Goal: Task Accomplishment & Management: Use online tool/utility

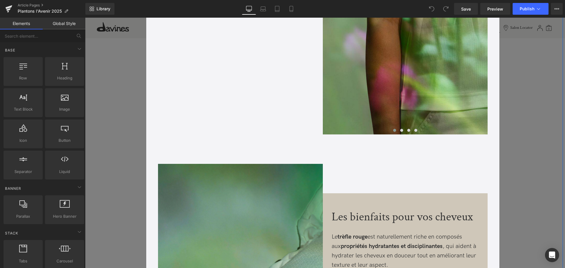
scroll to position [706, 0]
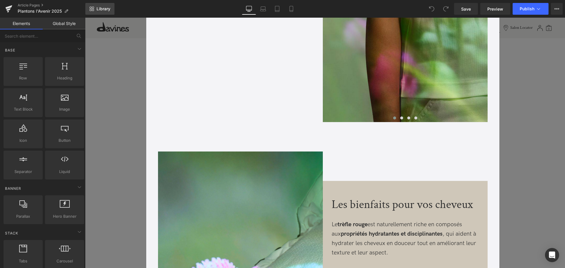
click at [99, 8] on span "Library" at bounding box center [104, 8] width 14 height 5
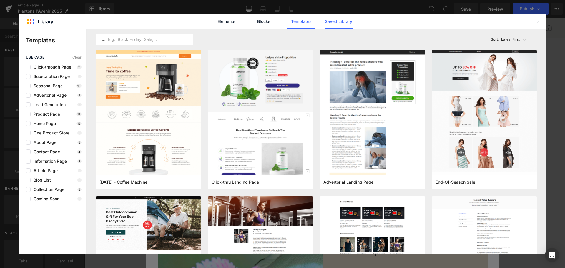
click at [327, 25] on link "Saved Library" at bounding box center [339, 21] width 28 height 15
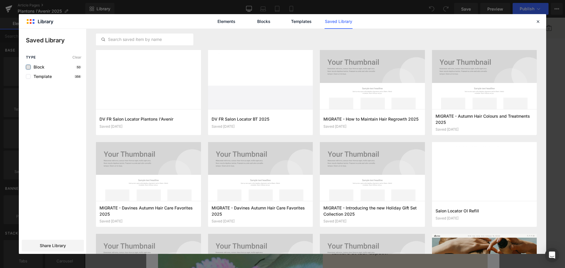
click at [26, 66] on label at bounding box center [28, 67] width 5 height 5
click at [28, 67] on input "checkbox" at bounding box center [28, 67] width 0 height 0
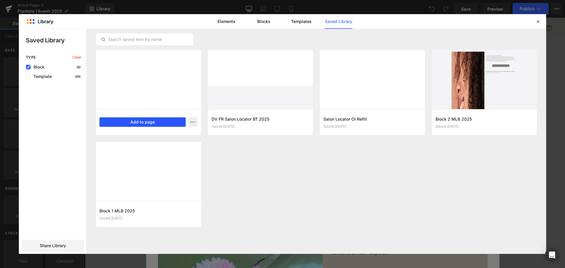
click at [147, 122] on button "Add to page" at bounding box center [142, 121] width 86 height 9
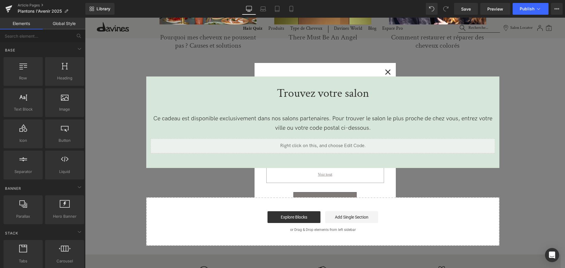
scroll to position [2008, 0]
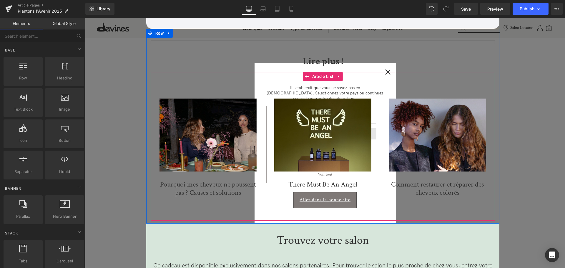
click at [386, 75] on div "(A) Image Pourquoi mes cheveux ne poussent pas ? Causes et solutions (A) Title …" at bounding box center [323, 146] width 344 height 149
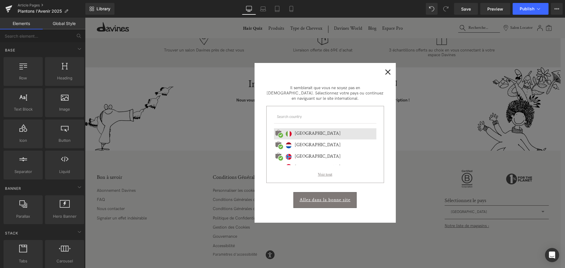
scroll to position [2391, 0]
click at [389, 74] on span "×" at bounding box center [388, 71] width 6 height 7
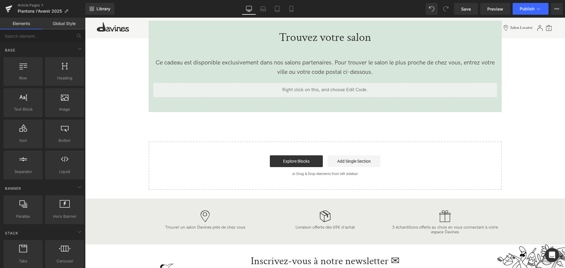
scroll to position [2214, 0]
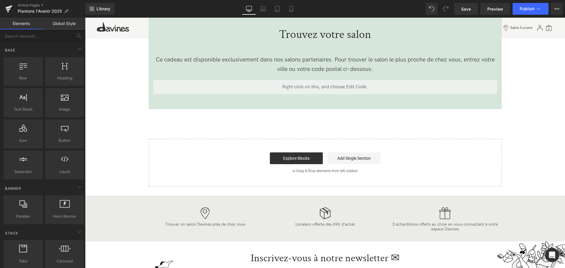
click at [183, 172] on p "or Drag & Drop elements from left sidebar" at bounding box center [325, 171] width 334 height 4
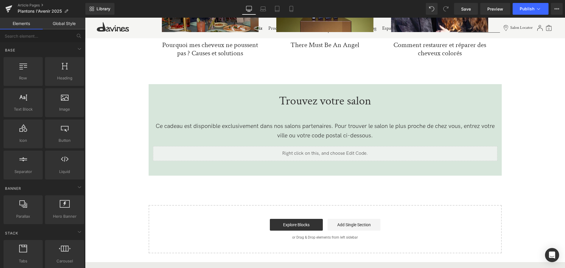
scroll to position [2126, 0]
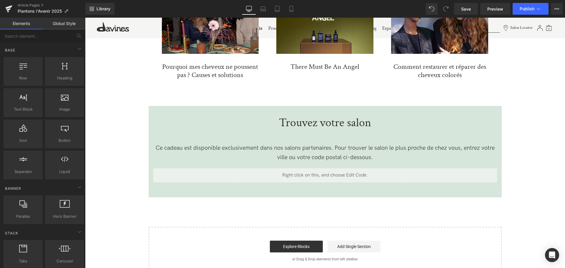
click at [303, 123] on p "Trouvez votre salon" at bounding box center [325, 123] width 344 height 12
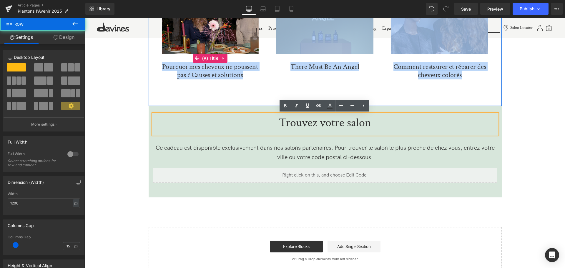
drag, startPoint x: 160, startPoint y: 107, endPoint x: 161, endPoint y: 66, distance: 41.5
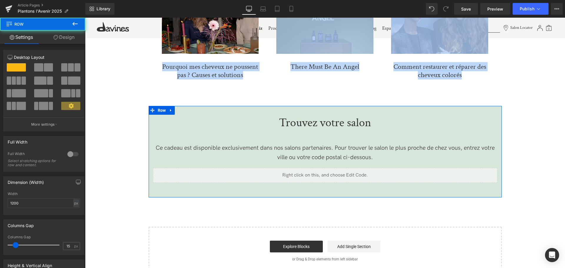
click at [167, 109] on link at bounding box center [171, 110] width 8 height 9
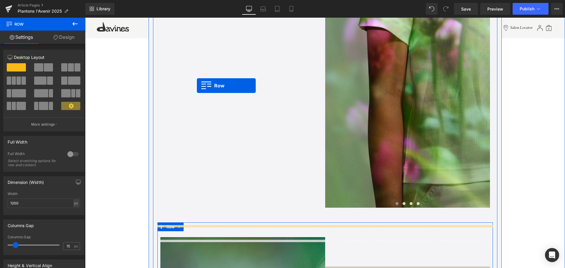
scroll to position [618, 0]
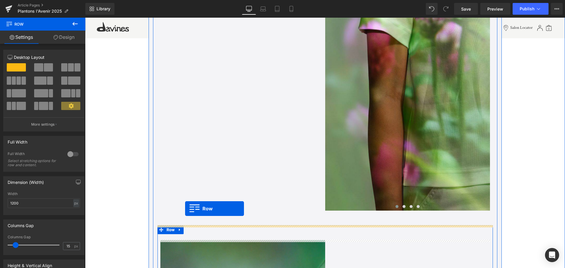
drag, startPoint x: 150, startPoint y: 109, endPoint x: 185, endPoint y: 208, distance: 105.4
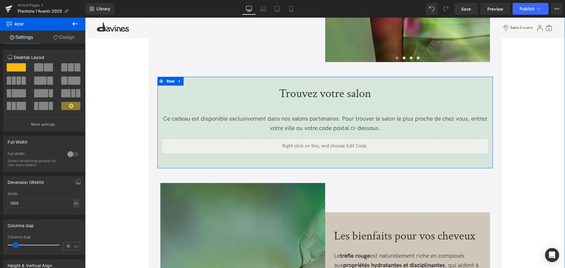
scroll to position [765, 0]
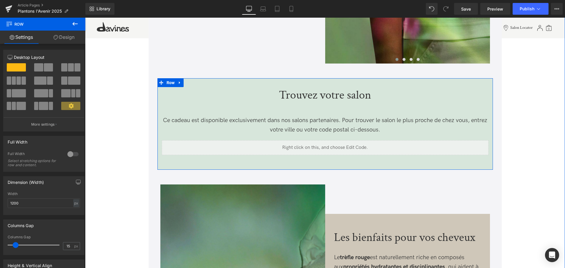
click at [334, 144] on div "Liquid" at bounding box center [325, 147] width 327 height 15
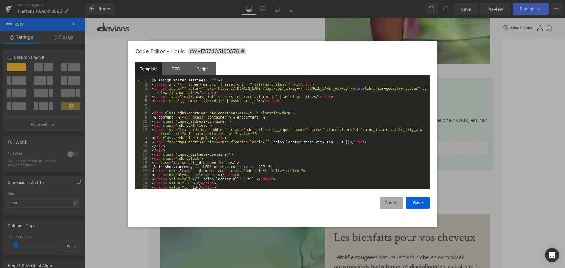
click at [390, 206] on button "Cancel" at bounding box center [392, 203] width 24 height 12
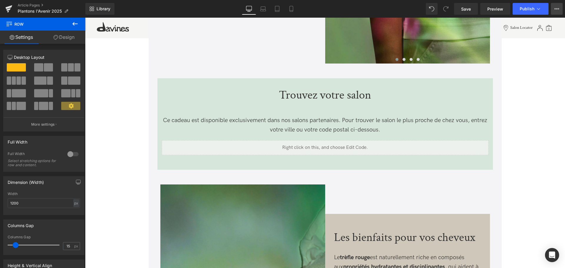
click at [558, 9] on icon at bounding box center [556, 8] width 5 height 5
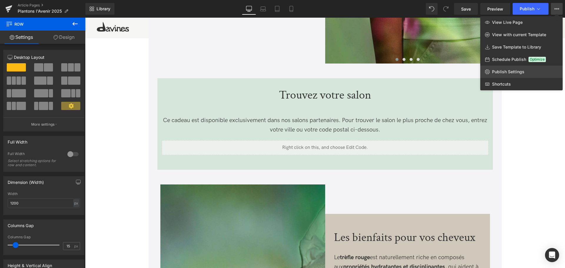
click at [514, 74] on span "Publish Settings" at bounding box center [508, 71] width 32 height 5
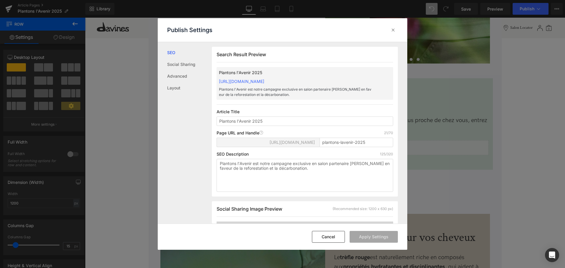
scroll to position [0, 0]
click at [366, 147] on input "plantons-lavenir-2025" at bounding box center [357, 141] width 74 height 9
click at [391, 30] on icon at bounding box center [393, 30] width 6 height 6
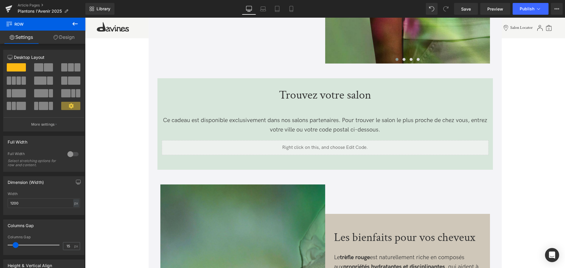
click at [336, 140] on div "Liquid" at bounding box center [325, 147] width 327 height 15
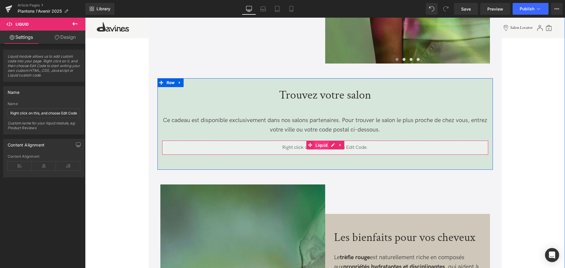
click at [322, 147] on span "Liquid" at bounding box center [321, 145] width 15 height 9
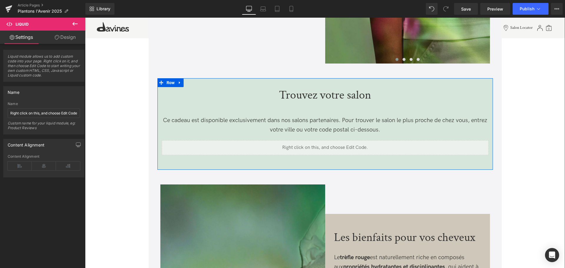
click at [330, 142] on div "Liquid" at bounding box center [325, 147] width 327 height 15
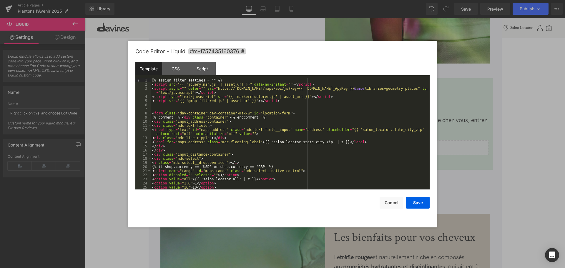
click at [207, 92] on div "{% assign filter_settings = "" %} < script src = "{{ 'jquery.min.js' | asset_ur…" at bounding box center [289, 137] width 276 height 119
click at [208, 82] on div "{% assign filter_settings = "" %} < script src = "{{ 'jquery.min.js' | asset_ur…" at bounding box center [289, 137] width 276 height 119
paste textarea
click at [227, 79] on div "{% assign filter_settings = "274;" %} < script src = "{{ 'jquery.min.js' | asse…" at bounding box center [289, 137] width 276 height 119
click at [216, 80] on div "{% assign filter_settings = "274;" %} < script src = "{{ 'jquery.min.js' | asse…" at bounding box center [289, 137] width 276 height 119
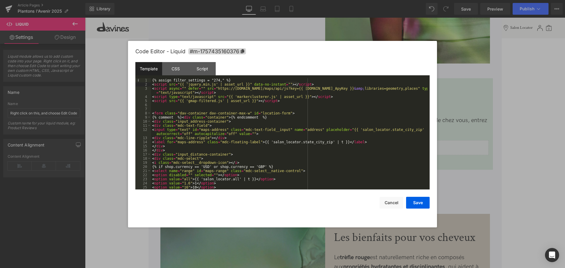
click at [216, 80] on div "{% assign filter_settings = "274," %} < script src = "{{ 'jquery.min.js' | asse…" at bounding box center [289, 137] width 276 height 119
click at [217, 81] on div "{% assign filter_settings = "274;" %} < script src = "{{ 'jquery.min.js' | asse…" at bounding box center [289, 137] width 276 height 119
click at [284, 103] on div "{% assign filter_settings = "274;275;538" %} < script src = "{{ 'jquery.min.js'…" at bounding box center [289, 137] width 276 height 119
click at [423, 205] on button "Save" at bounding box center [418, 203] width 24 height 12
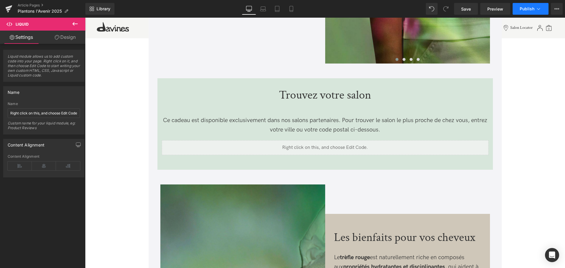
click at [529, 8] on span "Publish" at bounding box center [527, 8] width 15 height 5
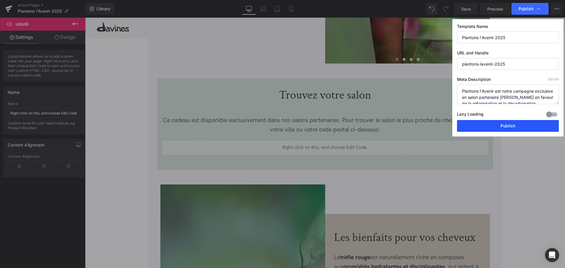
click at [512, 129] on button "Publish" at bounding box center [508, 126] width 102 height 12
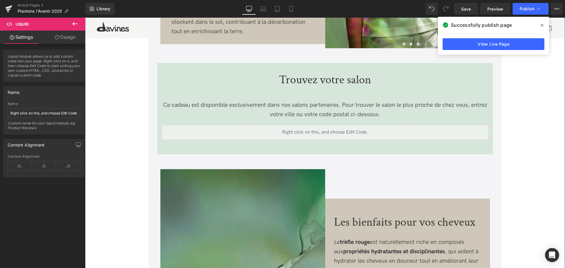
scroll to position [441, 0]
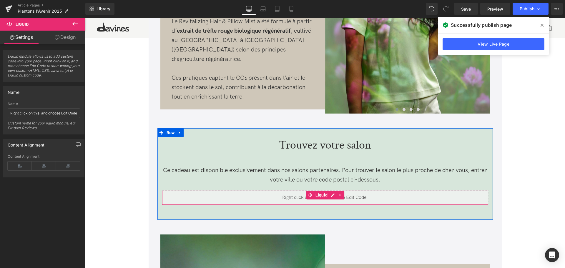
click at [330, 195] on div "Liquid" at bounding box center [325, 197] width 327 height 15
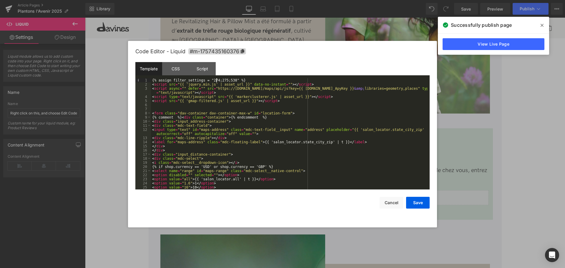
click at [216, 80] on div "{% assign filter_settings = "274;275;538" %} < script src = "{{ 'jquery.min.js'…" at bounding box center [289, 137] width 276 height 119
click at [413, 200] on button "Save" at bounding box center [418, 203] width 24 height 12
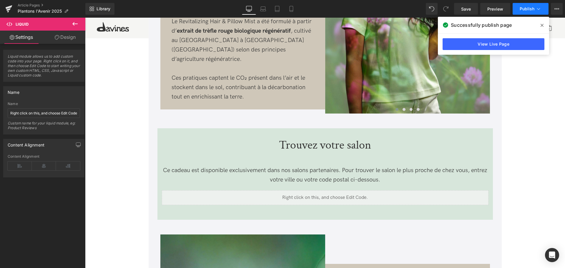
click at [531, 9] on span "Publish" at bounding box center [527, 8] width 15 height 5
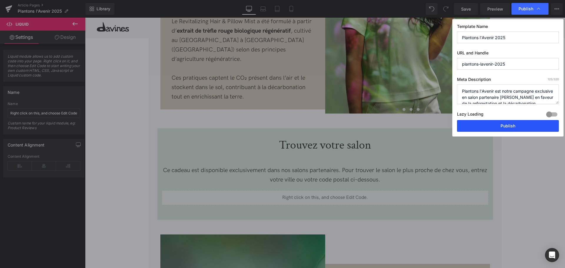
click at [505, 127] on button "Publish" at bounding box center [508, 126] width 102 height 12
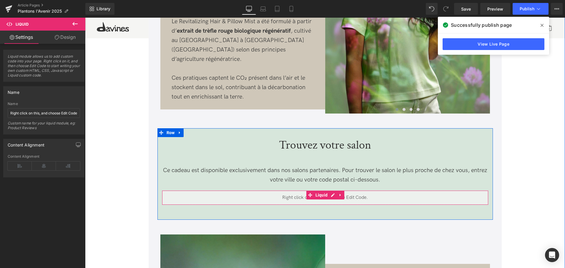
drag, startPoint x: 316, startPoint y: 200, endPoint x: 341, endPoint y: 200, distance: 25.3
click at [316, 200] on div "Liquid" at bounding box center [325, 197] width 327 height 15
click at [330, 196] on div "Liquid" at bounding box center [325, 197] width 327 height 15
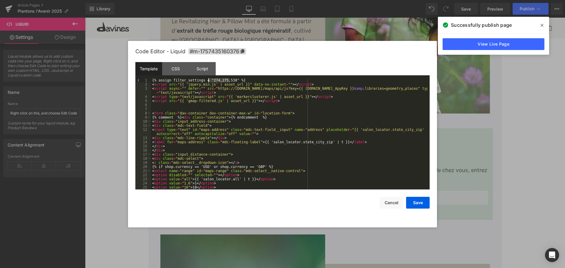
drag, startPoint x: 229, startPoint y: 78, endPoint x: 208, endPoint y: 78, distance: 20.9
click at [208, 78] on div "{% assign filter_settings = "274,275,538" %} < script src = "{{ 'jquery.min.js'…" at bounding box center [289, 137] width 276 height 119
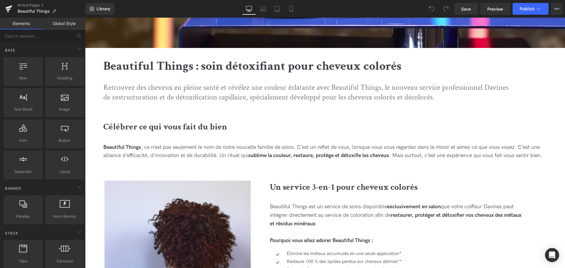
scroll to position [441, 0]
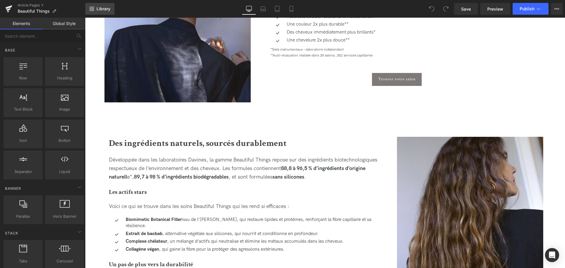
click at [113, 8] on link "Library" at bounding box center [99, 9] width 29 height 12
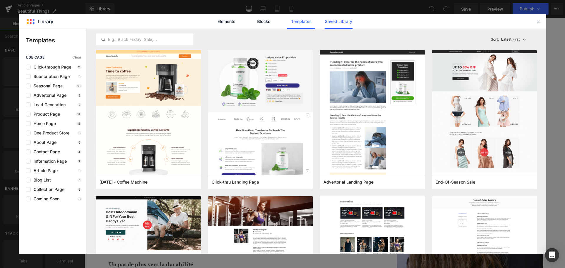
click at [334, 23] on link "Saved Library" at bounding box center [339, 21] width 28 height 15
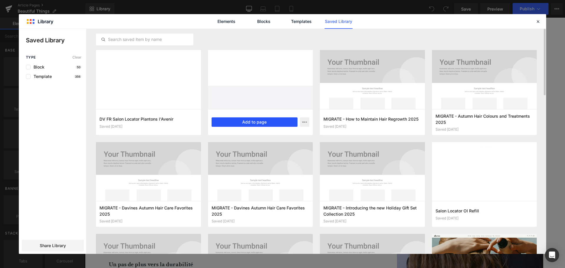
click at [254, 124] on button "Add to page" at bounding box center [255, 121] width 86 height 9
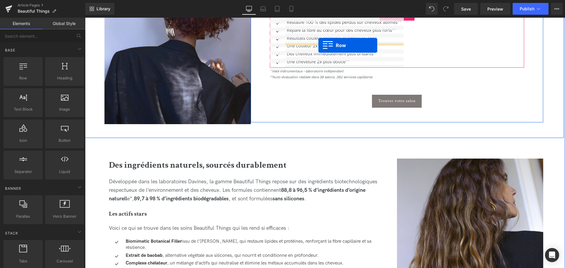
scroll to position [408, 0]
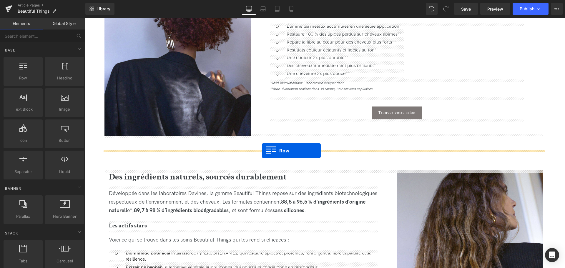
drag, startPoint x: 88, startPoint y: 111, endPoint x: 262, endPoint y: 151, distance: 178.2
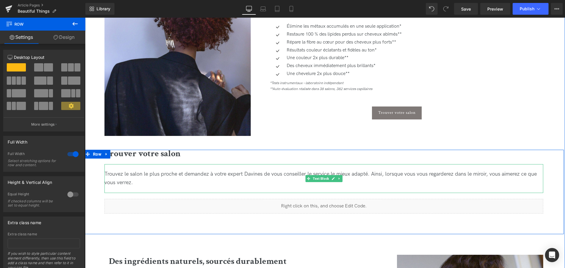
click at [143, 175] on span "Trouvez le salon le plus proche et demandez à votre expert Davines de vous cons…" at bounding box center [320, 178] width 432 height 15
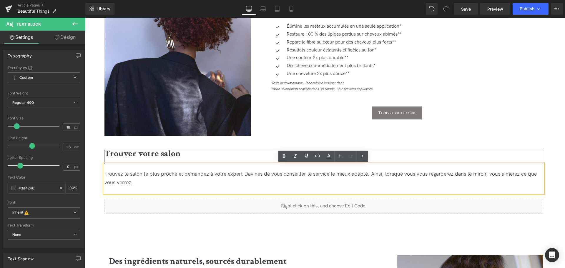
click at [137, 155] on b "Trouver votre salon" at bounding box center [142, 153] width 76 height 11
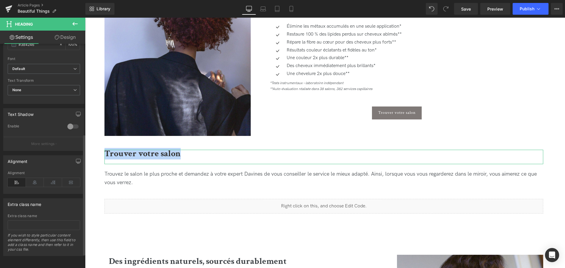
scroll to position [193, 0]
click at [35, 178] on icon at bounding box center [35, 182] width 18 height 9
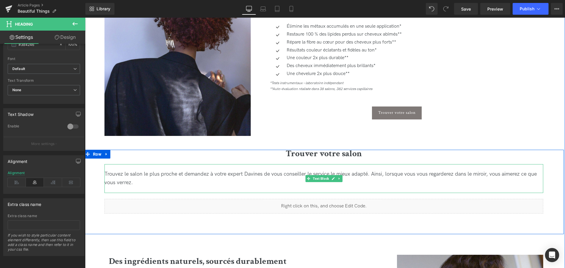
click at [325, 172] on span "Trouvez le salon le plus proche et demandez à votre expert Davines de vous cons…" at bounding box center [320, 178] width 432 height 15
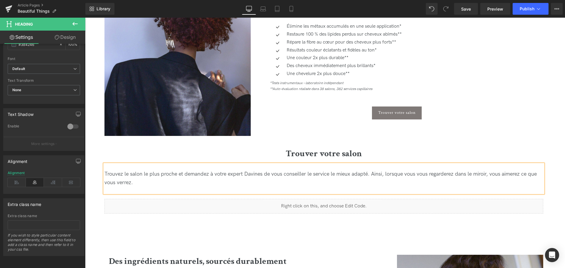
click at [325, 172] on span "Trouvez le salon le plus proche et demandez à votre expert Davines de vous cons…" at bounding box center [320, 178] width 432 height 15
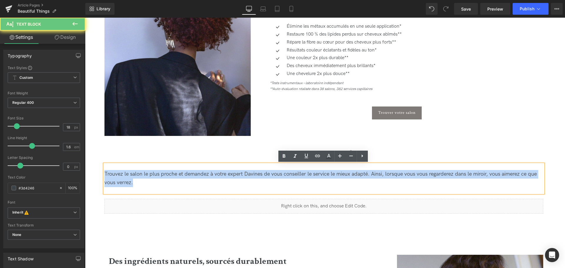
click at [325, 172] on span "Trouvez le salon le plus proche et demandez à votre expert Davines de vous cons…" at bounding box center [320, 178] width 432 height 15
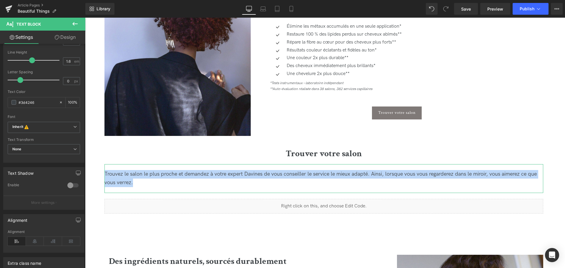
scroll to position [88, 0]
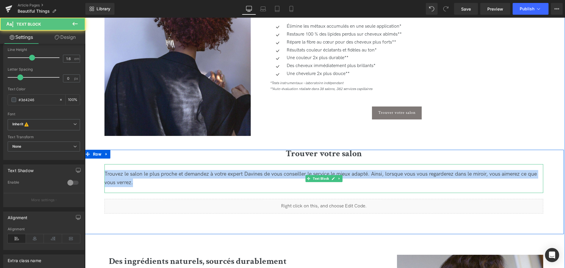
click at [331, 172] on span "Trouvez le salon le plus proche et demandez à votre expert Davines de vous cons…" at bounding box center [320, 178] width 432 height 15
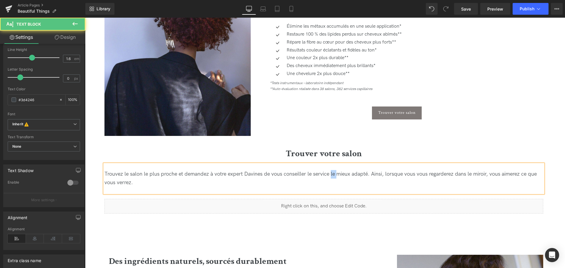
click at [331, 172] on span "Trouvez le salon le plus proche et demandez à votre expert Davines de vous cons…" at bounding box center [320, 178] width 432 height 15
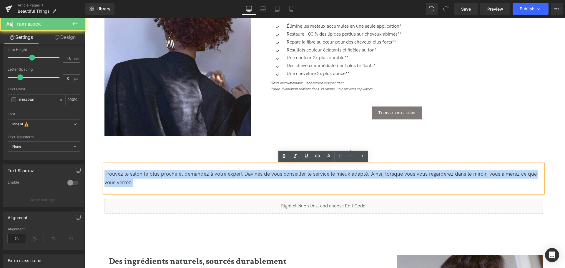
click at [331, 172] on span "Trouvez le salon le plus proche et demandez à votre expert Davines de vous cons…" at bounding box center [320, 178] width 432 height 15
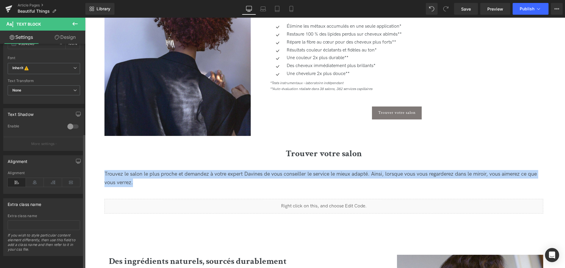
scroll to position [149, 0]
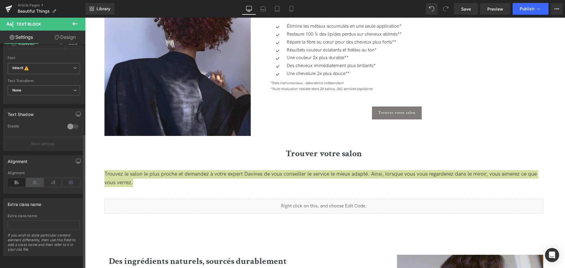
click at [36, 180] on icon at bounding box center [35, 182] width 18 height 9
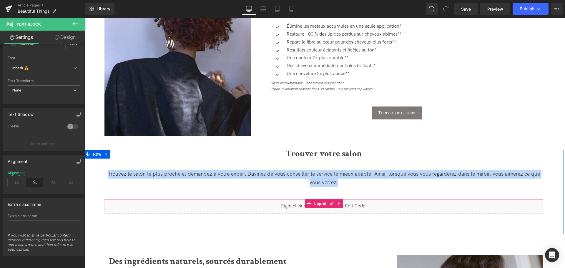
click at [376, 222] on div "Trouver votre salon Heading Trouvez le salon le plus proche et demandez à votre…" at bounding box center [324, 192] width 480 height 84
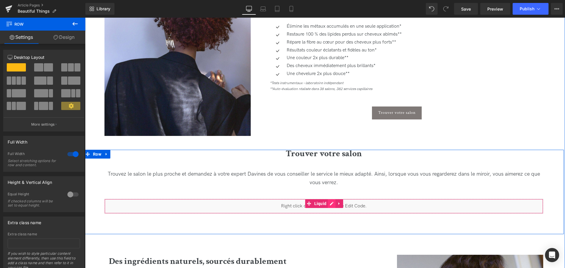
click at [328, 204] on div "Liquid" at bounding box center [323, 206] width 439 height 15
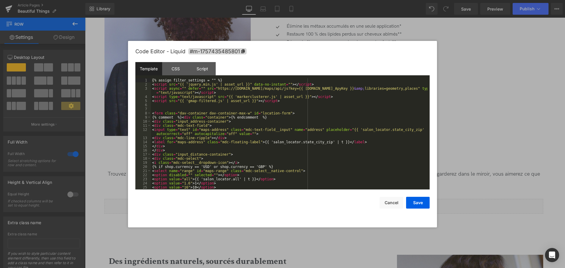
drag, startPoint x: 208, startPoint y: 78, endPoint x: 209, endPoint y: 82, distance: 3.7
click at [208, 78] on div "{% assign filter_settings = "" %} < script src = "{{ 'jquery.min.js' | asset_ur…" at bounding box center [289, 137] width 276 height 119
click at [411, 203] on button "Save" at bounding box center [418, 203] width 24 height 12
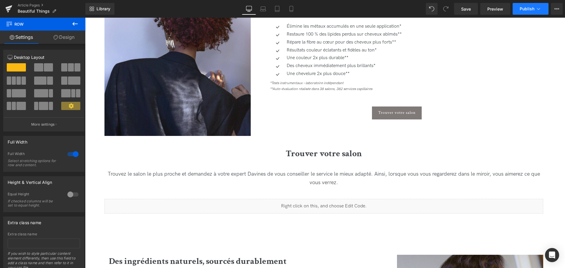
click at [529, 9] on span "Publish" at bounding box center [527, 8] width 15 height 5
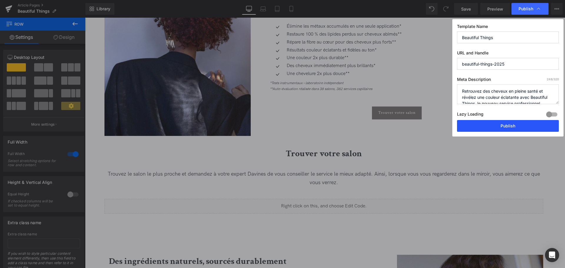
click at [516, 122] on button "Publish" at bounding box center [508, 126] width 102 height 12
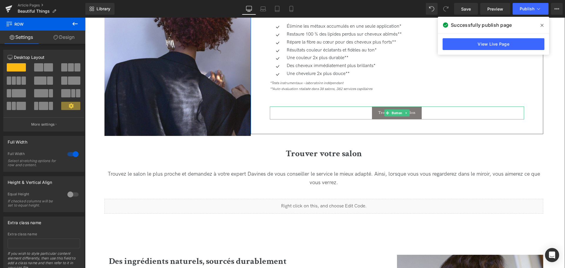
drag, startPoint x: 349, startPoint y: 110, endPoint x: 365, endPoint y: 111, distance: 16.5
click at [349, 110] on div "Trouver votre salon" at bounding box center [397, 113] width 254 height 13
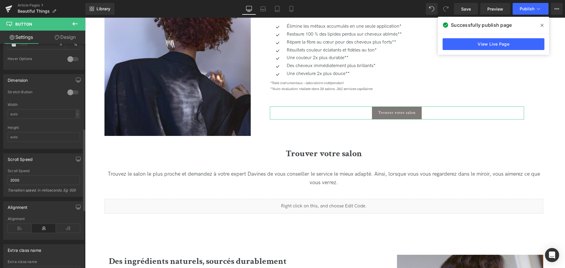
scroll to position [391, 0]
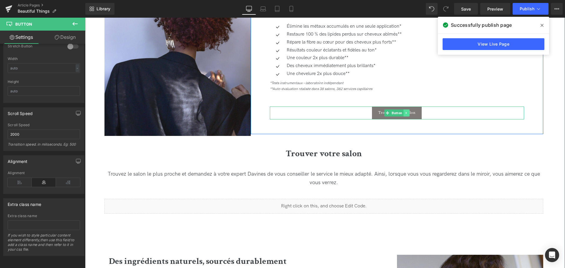
click at [406, 113] on icon at bounding box center [406, 113] width 1 height 2
click at [409, 113] on icon at bounding box center [409, 112] width 3 height 3
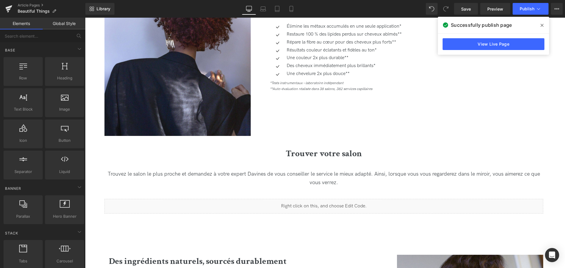
click at [542, 21] on span at bounding box center [541, 25] width 9 height 9
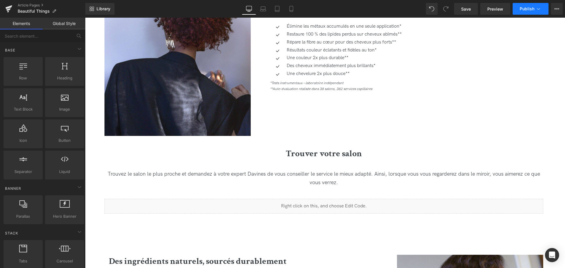
click at [536, 9] on icon at bounding box center [539, 9] width 6 height 6
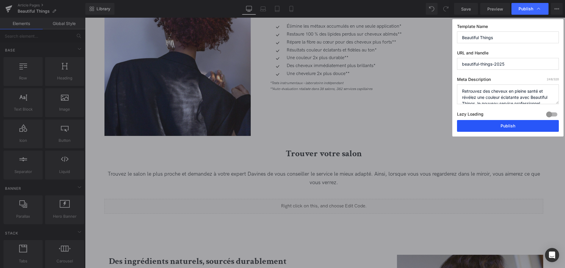
click at [525, 125] on button "Publish" at bounding box center [508, 126] width 102 height 12
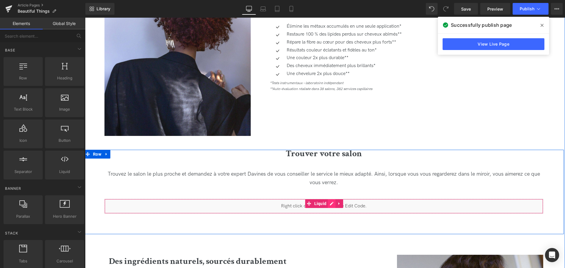
click at [331, 204] on div "Liquid" at bounding box center [323, 206] width 439 height 15
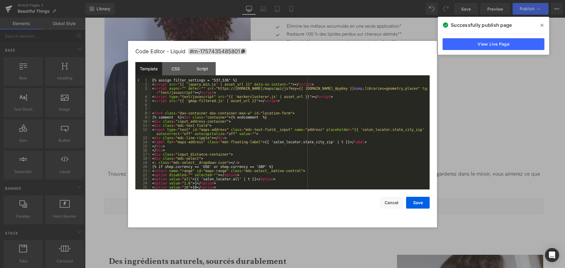
click at [215, 81] on div "{% assign filter_settings = "537,536" %} < script src = "{{ 'jquery.min.js' | a…" at bounding box center [289, 137] width 276 height 119
drag, startPoint x: 222, startPoint y: 79, endPoint x: 208, endPoint y: 79, distance: 14.1
click at [208, 79] on div "{% assign filter_settings = "537,536" %} < script src = "{{ 'jquery.min.js' | a…" at bounding box center [289, 137] width 276 height 119
click at [213, 80] on div "{% assign filter_settings = "537,536" %} < script src = "{{ 'jquery.min.js' | a…" at bounding box center [289, 133] width 276 height 111
click at [222, 81] on div "{% assign filter_settings = "536,536" %} < script src = "{{ 'jquery.min.js' | a…" at bounding box center [289, 137] width 276 height 119
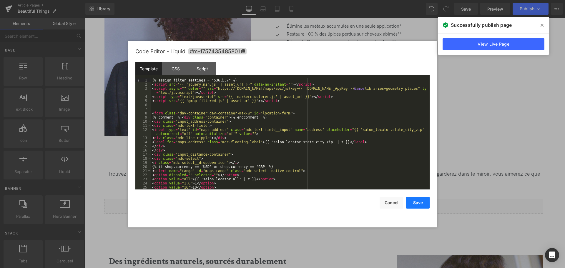
click at [417, 202] on button "Save" at bounding box center [418, 203] width 24 height 12
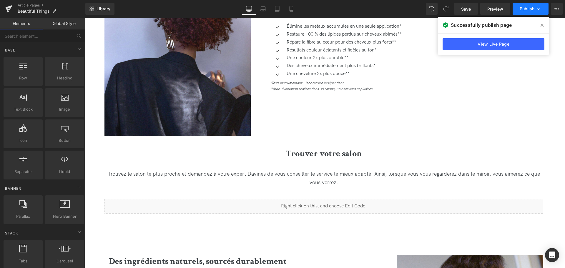
click at [526, 12] on button "Publish" at bounding box center [531, 9] width 36 height 12
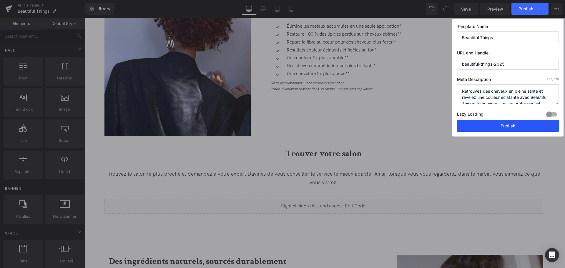
drag, startPoint x: 509, startPoint y: 128, endPoint x: 425, endPoint y: 110, distance: 85.7
click at [509, 128] on button "Publish" at bounding box center [508, 126] width 102 height 12
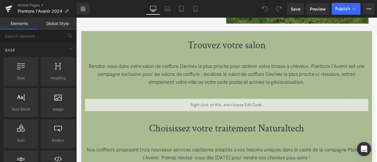
scroll to position [491, 0]
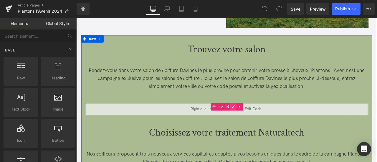
click at [261, 122] on div "Liquid" at bounding box center [255, 126] width 336 height 15
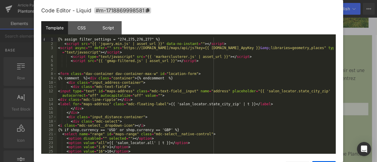
click at [139, 37] on div "Template CSS Script Data" at bounding box center [188, 29] width 294 height 16
drag, startPoint x: 144, startPoint y: 40, endPoint x: 116, endPoint y: 39, distance: 28.3
click at [116, 39] on div "{% assign filter_settings = "274,275,276,277" %} < script src = "{{ 'jquery.min…" at bounding box center [195, 99] width 276 height 125
click at [128, 46] on div "{% assign filter_settings = "274,275,276,277" %} < script src = "{{ 'jquery.min…" at bounding box center [195, 99] width 276 height 125
click at [138, 40] on div "{% assign filter_settings = "274,275,276,277" %} < script src = "{{ 'jquery.min…" at bounding box center [195, 99] width 276 height 125
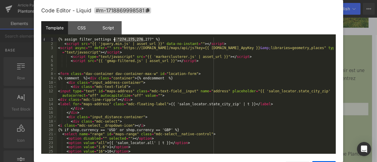
drag, startPoint x: 143, startPoint y: 40, endPoint x: 113, endPoint y: 39, distance: 29.7
click at [113, 39] on div "{% assign filter_settings = "274,275,276,277" %} < script src = "{{ 'jquery.min…" at bounding box center [195, 99] width 276 height 125
click at [353, 50] on div at bounding box center [188, 81] width 377 height 162
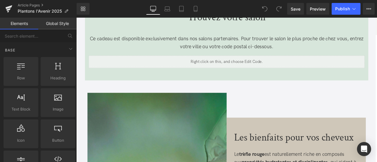
scroll to position [523, 0]
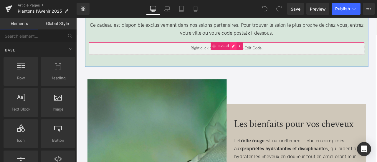
click at [259, 49] on div "Liquid" at bounding box center [254, 54] width 327 height 15
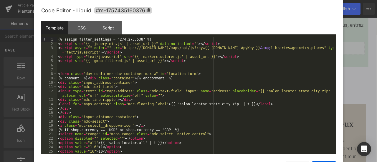
click at [134, 41] on div "{% assign filter_settings = "274,275,538" %} < script src = "{{ 'jquery.min.js'…" at bounding box center [195, 99] width 276 height 125
click at [115, 41] on div "{% assign filter_settings = "274,275,538" %} < script src = "{{ 'jquery.min.js'…" at bounding box center [195, 99] width 276 height 125
click at [140, 41] on div "{% assign filter_settings = "274,275,538" %} < script src = "{{ 'jquery.min.js'…" at bounding box center [195, 99] width 276 height 125
click at [141, 41] on div "{% assign filter_settings = "274,275,538" %} < script src = "{{ 'jquery.min.js'…" at bounding box center [195, 99] width 276 height 125
click at [139, 39] on div "{% assign filter_settings = "274,275,538" %} < script src = "{{ 'jquery.min.js'…" at bounding box center [195, 99] width 276 height 125
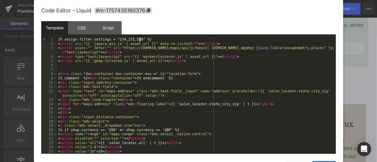
click at [376, 77] on div at bounding box center [188, 81] width 377 height 162
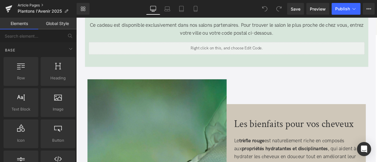
click at [26, 6] on link "Article Pages" at bounding box center [47, 5] width 59 height 5
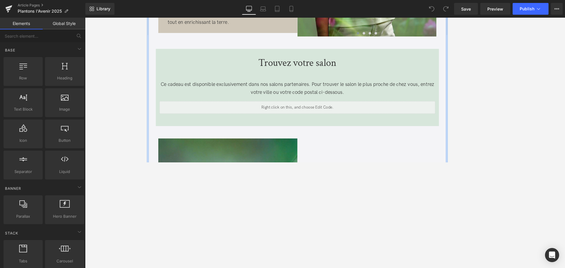
scroll to position [441, 0]
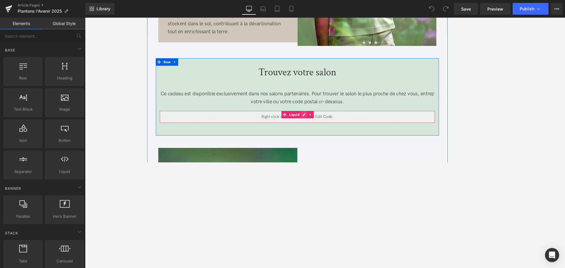
click at [331, 133] on div "Liquid" at bounding box center [325, 135] width 327 height 15
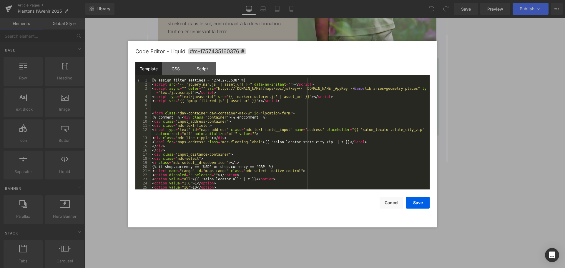
click at [216, 81] on div "{% assign filter_settings = "274,275,538" %} < script src = "{{ 'jquery.min.js'…" at bounding box center [289, 137] width 276 height 119
click at [207, 79] on div "{% assign filter_settings = "274,275,538" %} < script src = "{{ 'jquery.min.js'…" at bounding box center [289, 137] width 276 height 119
click at [225, 81] on div "{% assign filter_settings = "274,275,538" %} < script src = "{{ 'jquery.min.js'…" at bounding box center [289, 137] width 276 height 119
click at [234, 82] on div "{% assign filter_settings = "274,275,538" %} < script src = "{{ 'jquery.min.js'…" at bounding box center [289, 137] width 276 height 119
click at [260, 82] on div "{% assign filter_settings = "274,275,538" %} < script src = "{{ 'jquery.min.js'…" at bounding box center [289, 137] width 276 height 119
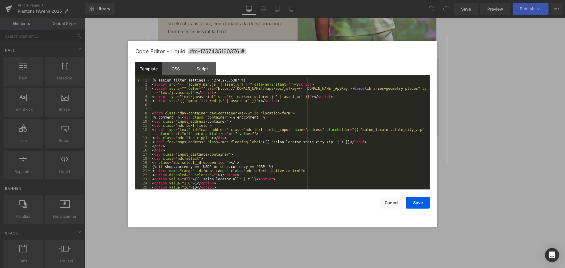
click at [255, 79] on div "{% assign filter_settings = "274,275,538" %} < script src = "{{ 'jquery.min.js'…" at bounding box center [289, 137] width 276 height 119
click at [255, 80] on div "{% assign filter_settings = "274,275,538" %} < script src = "{{ 'jquery.min.js'…" at bounding box center [289, 137] width 276 height 119
